Goal: Task Accomplishment & Management: Manage account settings

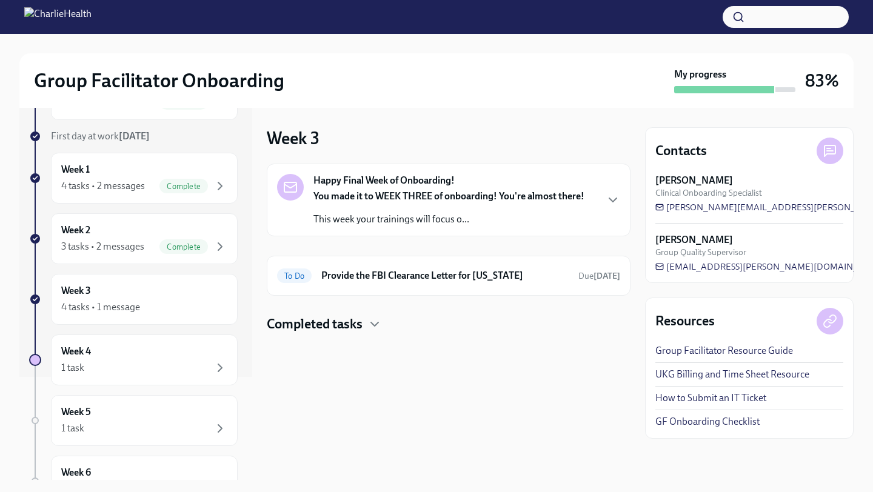
scroll to position [201, 0]
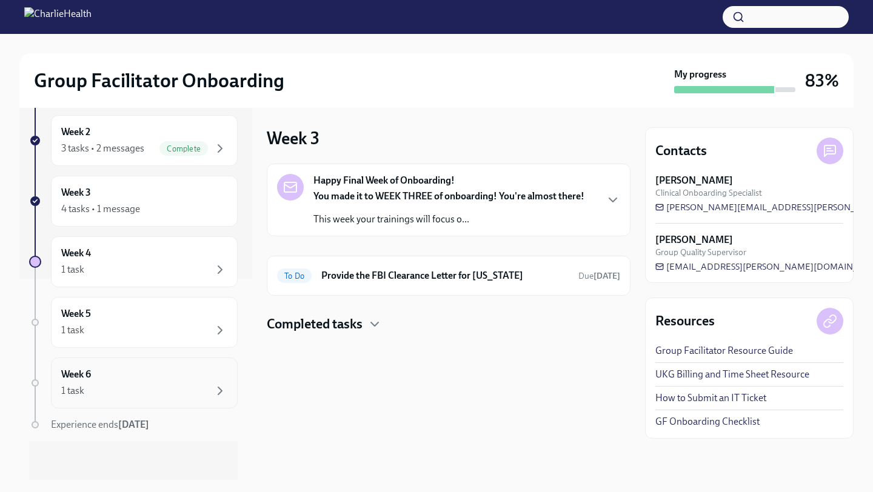
click at [110, 398] on div "1 task" at bounding box center [144, 391] width 166 height 15
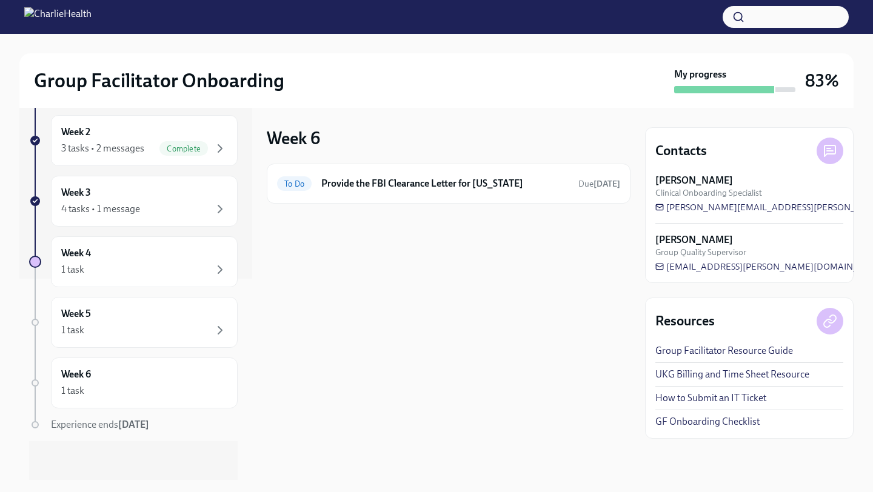
click at [95, 354] on div "4 previous weeks Week -1 1 task • 1 message Complete First day at work [DATE] W…" at bounding box center [133, 203] width 208 height 554
click at [98, 343] on div "Week 5 1 task" at bounding box center [144, 322] width 187 height 51
click at [161, 313] on div "Week 5 1 task" at bounding box center [144, 322] width 166 height 30
click at [155, 255] on div "Week 4 1 task" at bounding box center [144, 262] width 166 height 30
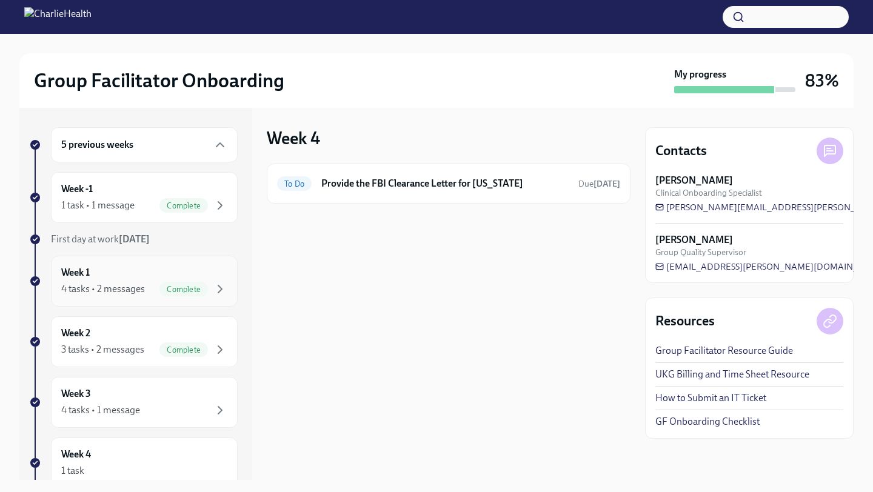
scroll to position [201, 0]
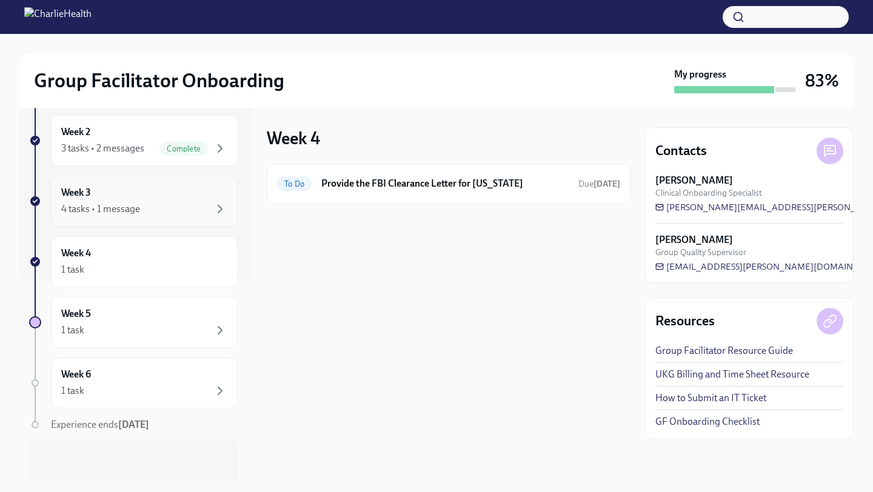
click at [166, 185] on div "Week 3 4 tasks • 1 message" at bounding box center [144, 201] width 187 height 51
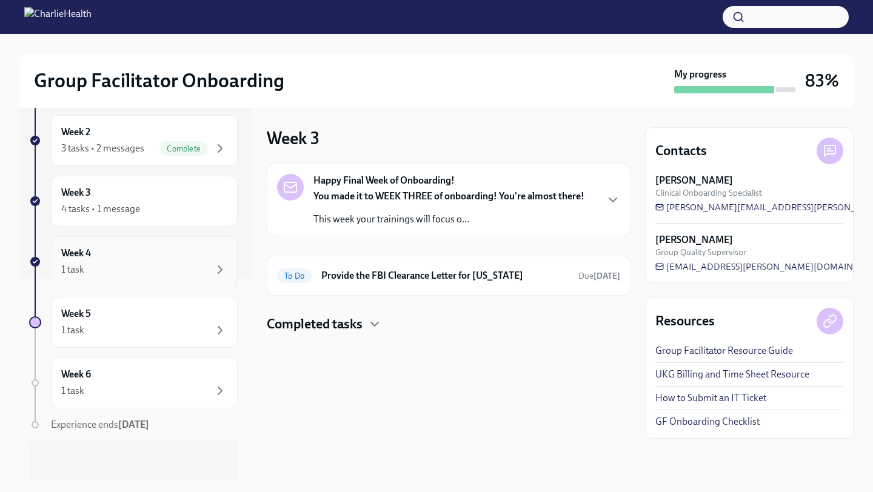
click at [158, 261] on div "Week 4 1 task" at bounding box center [144, 262] width 166 height 30
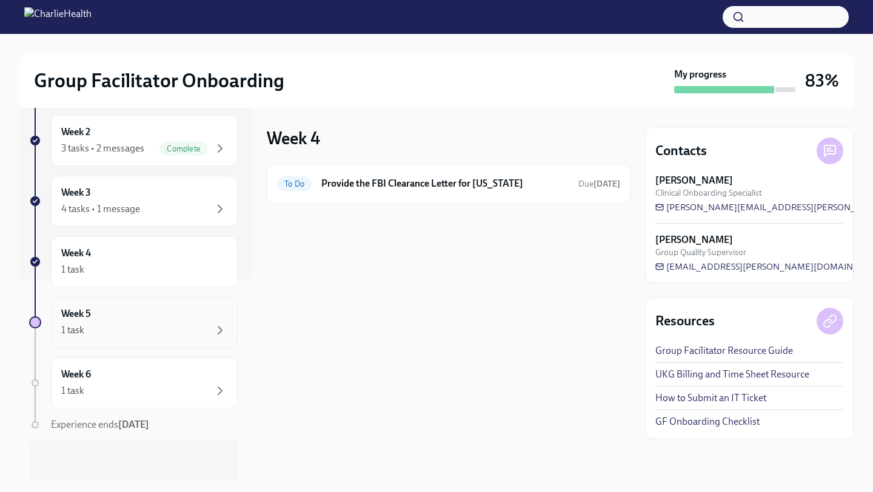
click at [154, 310] on div "Week 5 1 task" at bounding box center [144, 322] width 166 height 30
click at [148, 373] on div "Week 6 1 task" at bounding box center [144, 383] width 166 height 30
